Goal: Information Seeking & Learning: Check status

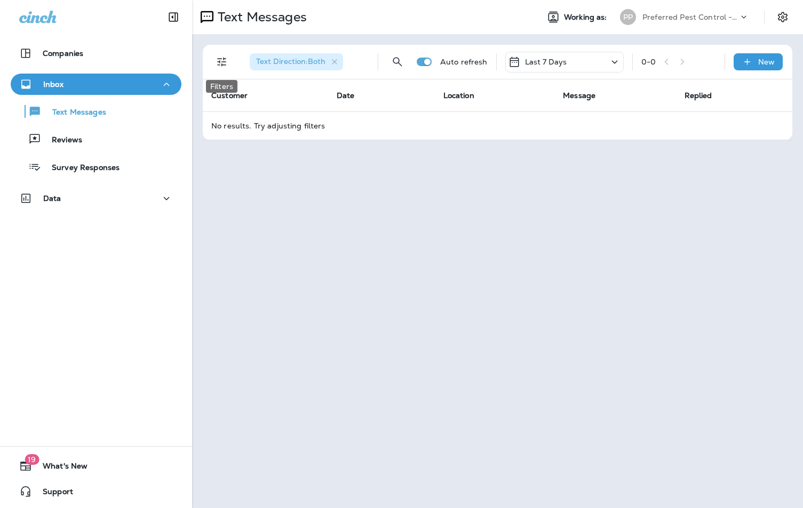
click at [219, 62] on icon "Filters" at bounding box center [221, 61] width 13 height 13
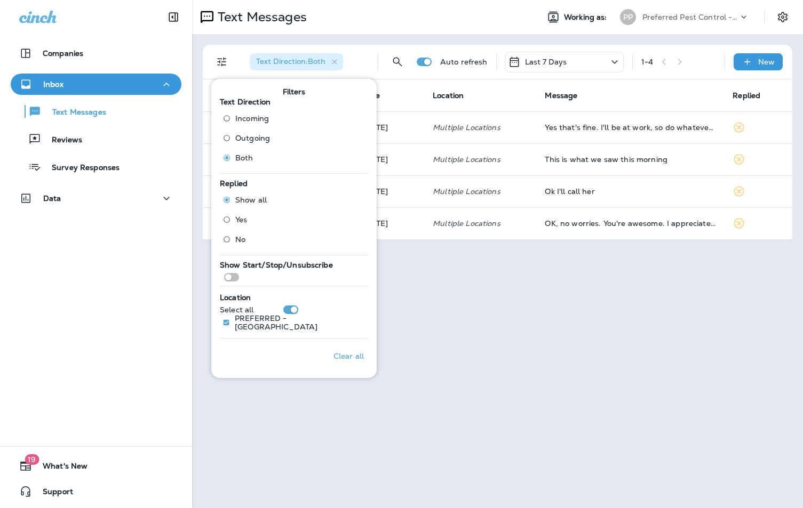
click at [438, 269] on div "Text Messages Working as: PP Preferred Pest Control - Palmetto Text Direction :…" at bounding box center [497, 254] width 611 height 508
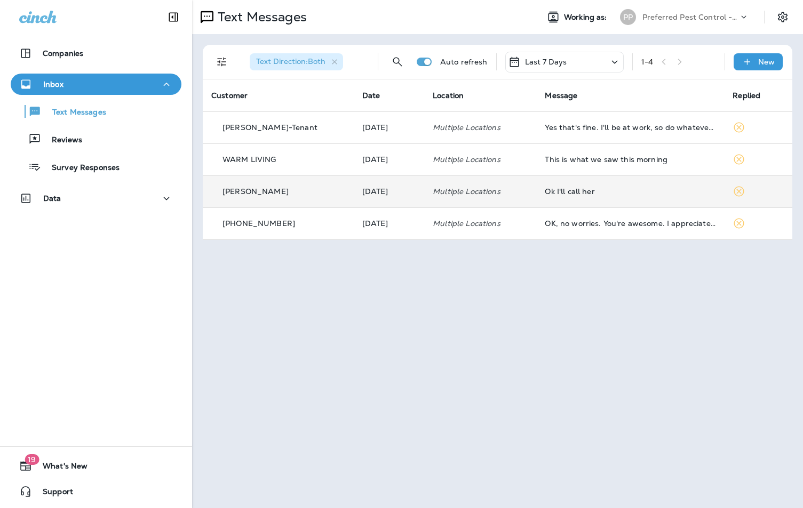
click at [586, 195] on div "Ok I'll call her" at bounding box center [630, 191] width 171 height 9
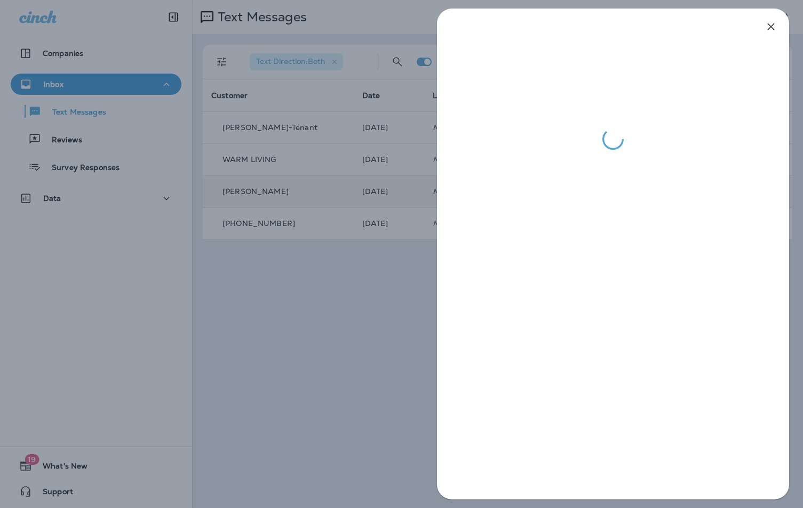
click at [771, 27] on icon "button" at bounding box center [770, 26] width 7 height 7
